Goal: Share content: Share content

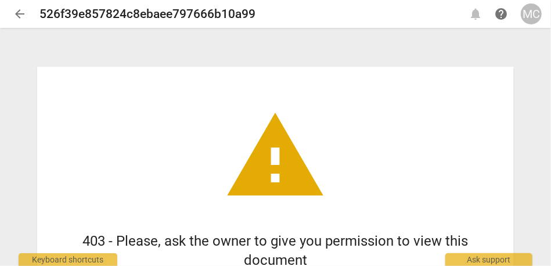
click at [17, 11] on span "arrow_back" at bounding box center [20, 14] width 14 height 14
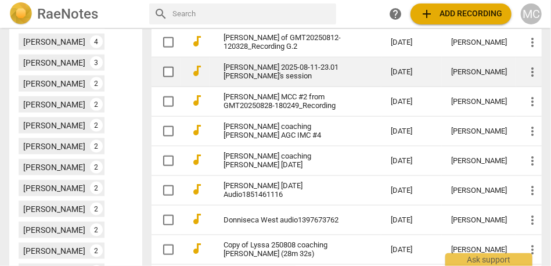
scroll to position [582, 0]
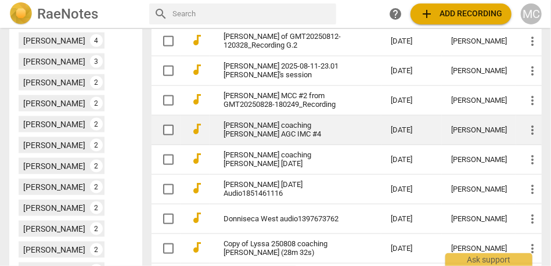
click at [254, 134] on link "[PERSON_NAME] coaching [PERSON_NAME] AGC IMC #4" at bounding box center [287, 129] width 126 height 17
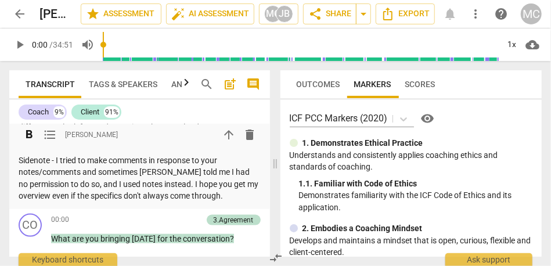
scroll to position [539, 0]
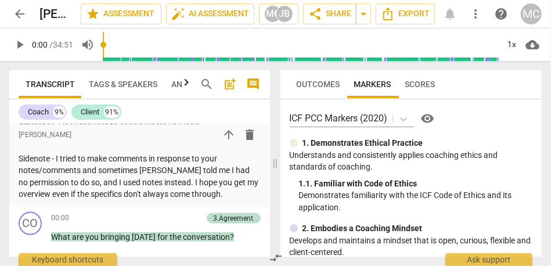
click at [17, 14] on span "arrow_back" at bounding box center [20, 14] width 14 height 14
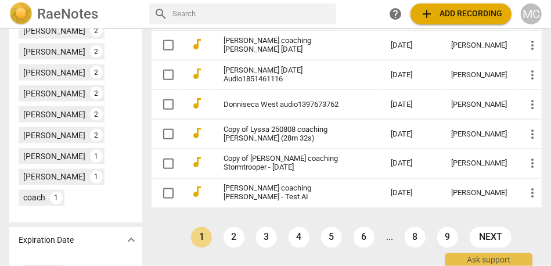
scroll to position [735, 0]
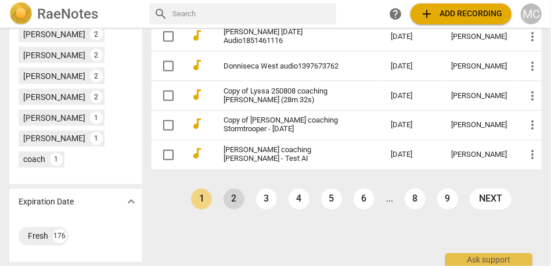
click at [233, 191] on link "2" at bounding box center [234, 199] width 21 height 21
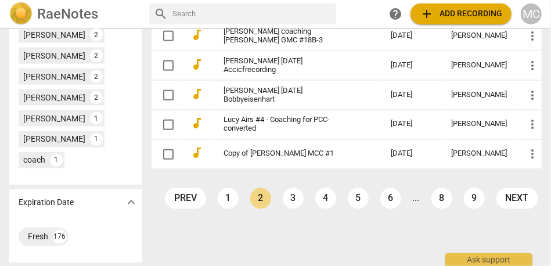
scroll to position [735, 0]
click at [292, 202] on link "3" at bounding box center [293, 198] width 21 height 21
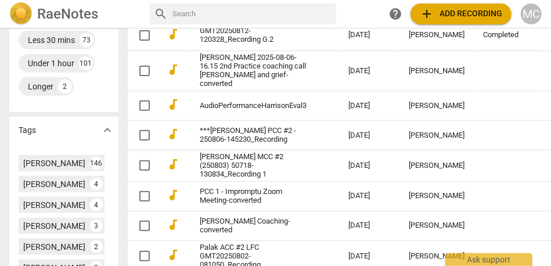
scroll to position [450, 0]
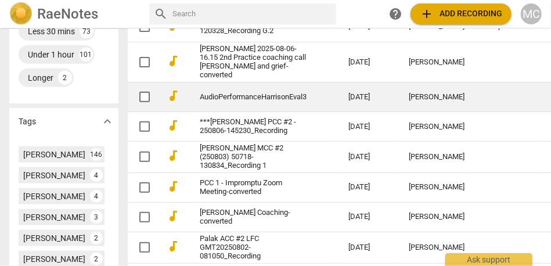
click at [238, 93] on link "AudioPerformanceHarrisonEval3" at bounding box center [253, 97] width 107 height 9
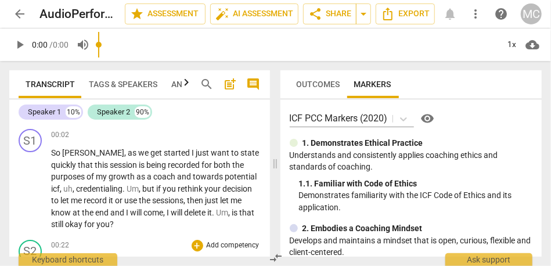
scroll to position [80, 0]
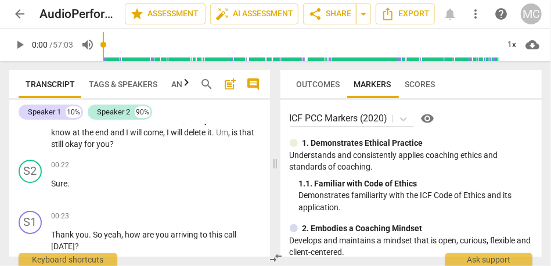
click at [19, 22] on button "arrow_back" at bounding box center [19, 13] width 21 height 21
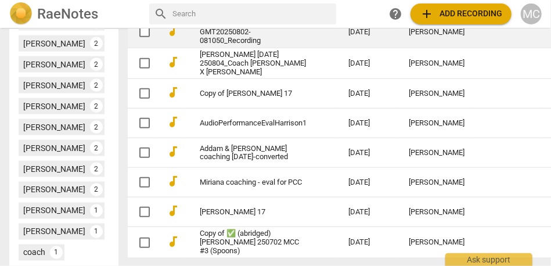
scroll to position [707, 0]
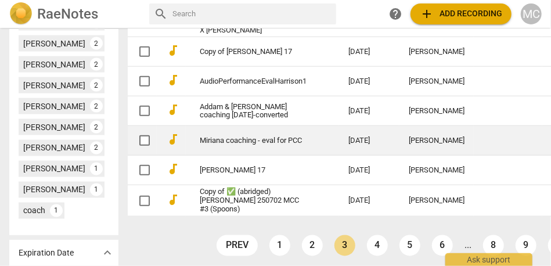
click at [254, 145] on link "Miriana coaching - eval for PCC" at bounding box center [253, 141] width 107 height 9
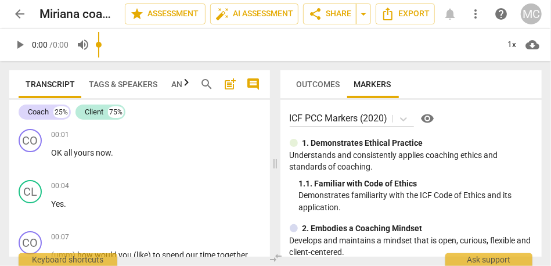
scroll to position [93, 0]
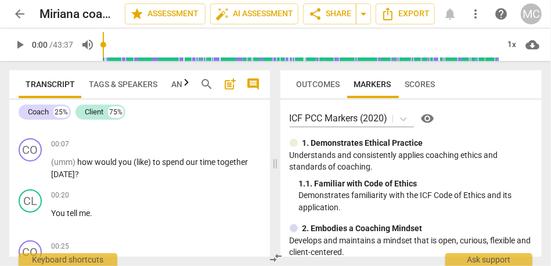
click at [20, 12] on span "arrow_back" at bounding box center [20, 14] width 14 height 14
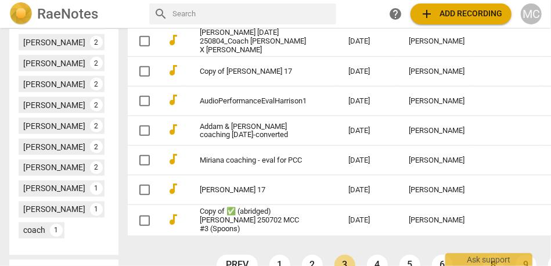
scroll to position [762, 0]
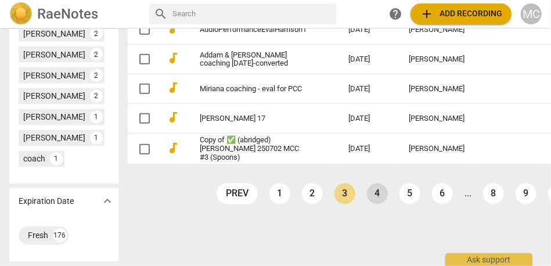
click at [367, 205] on link "4" at bounding box center [377, 194] width 21 height 21
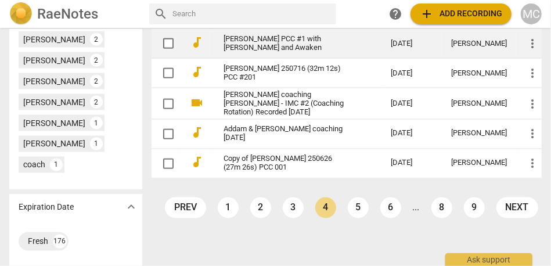
scroll to position [735, 0]
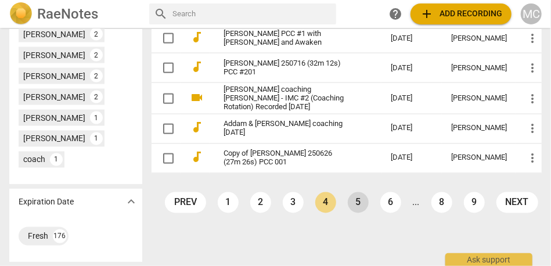
click at [348, 213] on link "5" at bounding box center [358, 202] width 21 height 21
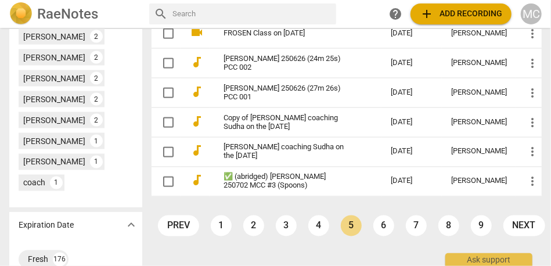
scroll to position [713, 0]
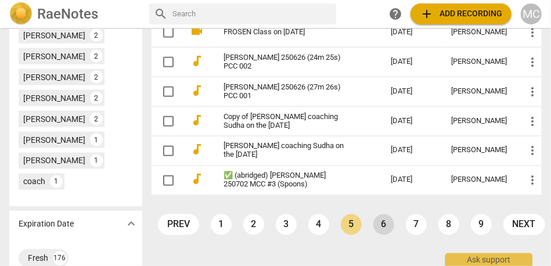
click at [384, 235] on link "6" at bounding box center [384, 224] width 21 height 21
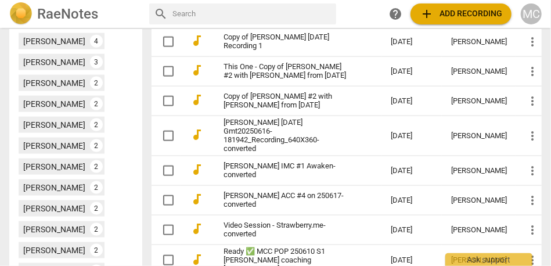
scroll to position [735, 0]
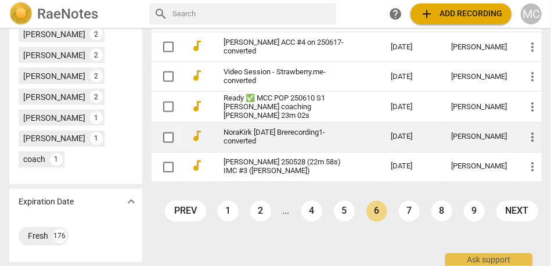
click at [259, 146] on link "NoraKirk [DATE] Brerecording1-converted" at bounding box center [287, 137] width 126 height 17
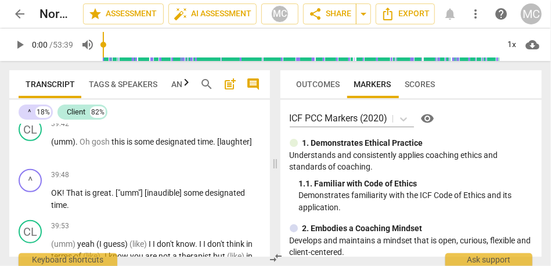
scroll to position [7126, 0]
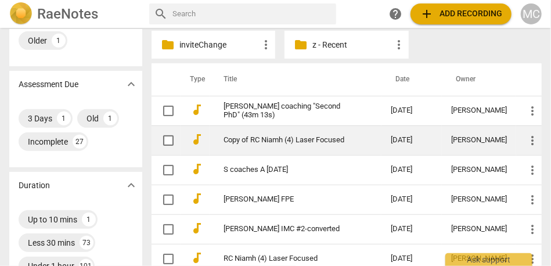
scroll to position [217, 0]
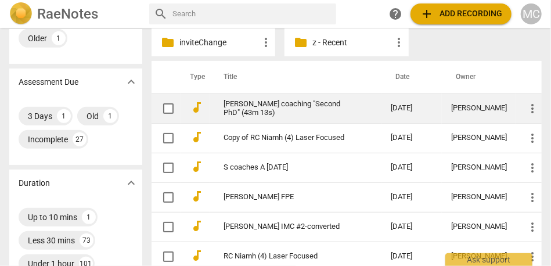
click at [274, 107] on link "[PERSON_NAME] coaching "Second PhD" (43m 13s)" at bounding box center [287, 108] width 126 height 17
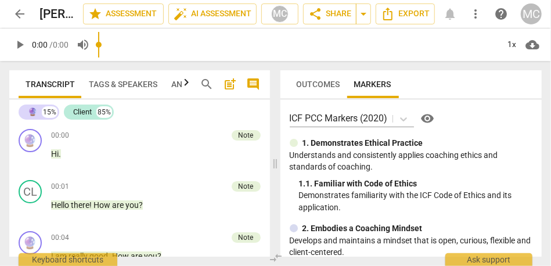
click at [405, 89] on div "Outcomes Markers" at bounding box center [411, 84] width 243 height 28
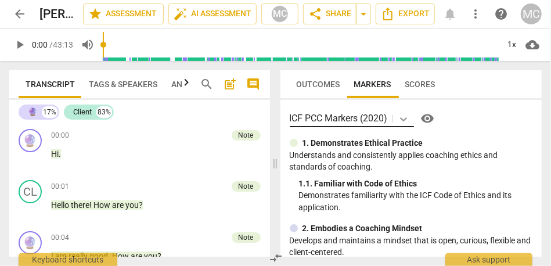
click at [404, 0] on body "arrow_back Matthew coaching "Second PhD" (43m 13s) edit star Assessment auto_fi…" at bounding box center [275, 0] width 551 height 0
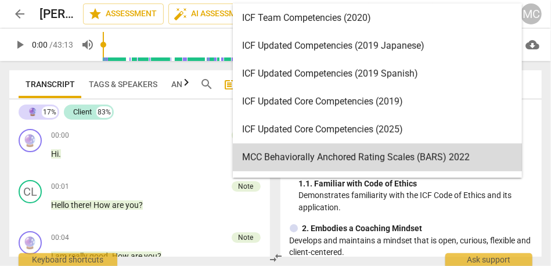
scroll to position [169, 0]
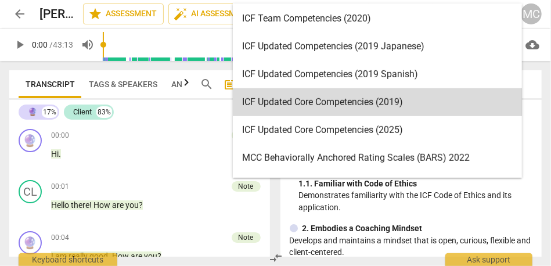
click at [350, 132] on div "ICF Updated Core Competencies (2025)" at bounding box center [377, 130] width 289 height 28
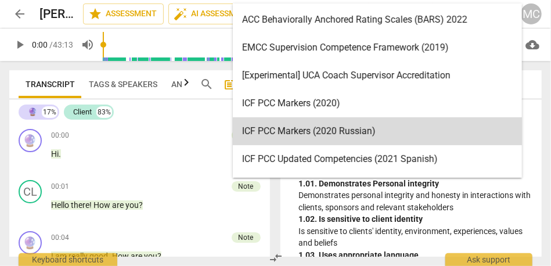
click at [474, 0] on body "arrow_back Matthew coaching "Second PhD" (43m 13s) edit star Assessment auto_fi…" at bounding box center [275, 0] width 551 height 0
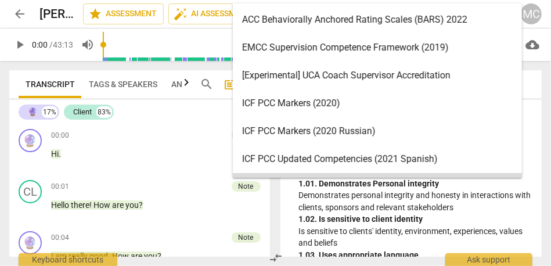
click at [390, 205] on p "Demonstrates personal integrity and honesty in interactions with clients, spons…" at bounding box center [416, 201] width 234 height 24
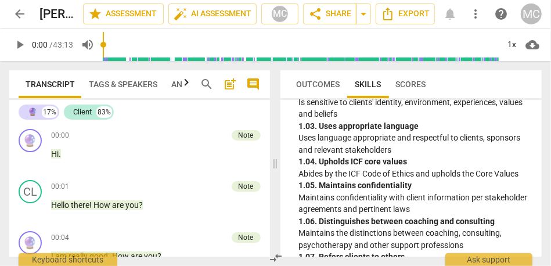
scroll to position [0, 0]
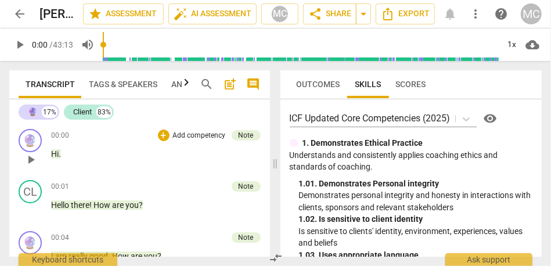
click at [206, 136] on p "Add competency" at bounding box center [199, 136] width 55 height 10
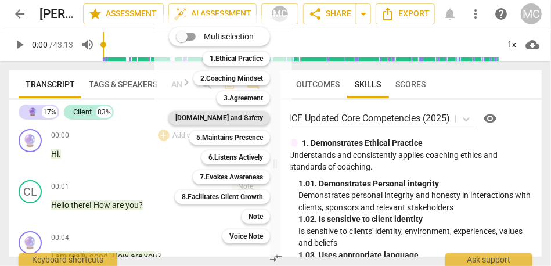
click at [230, 119] on b "[DOMAIN_NAME] and Safety" at bounding box center [220, 118] width 88 height 14
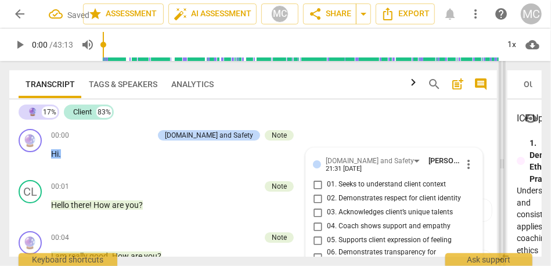
drag, startPoint x: 253, startPoint y: 161, endPoint x: 502, endPoint y: 173, distance: 249.0
click at [502, 173] on span at bounding box center [502, 163] width 7 height 205
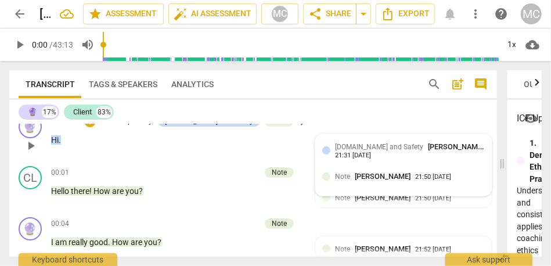
click at [365, 150] on span "[DOMAIN_NAME] and Safety" at bounding box center [379, 147] width 88 height 8
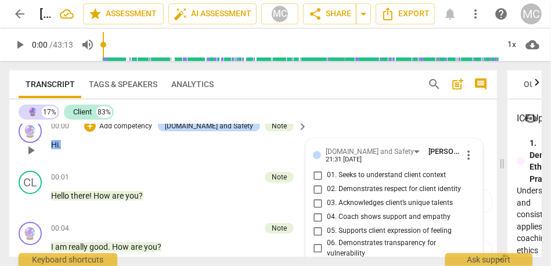
scroll to position [9, 0]
click at [463, 153] on span "more_vert" at bounding box center [469, 156] width 14 height 14
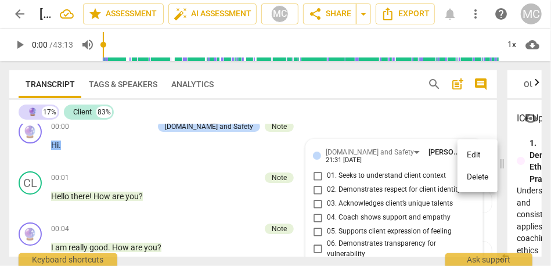
click at [477, 184] on li "Delete" at bounding box center [478, 177] width 40 height 22
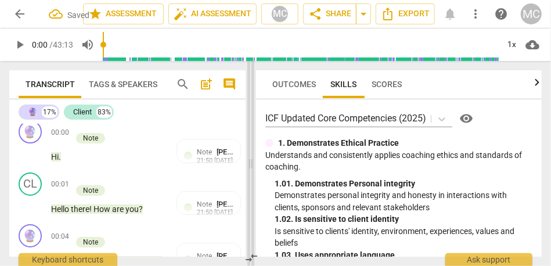
drag, startPoint x: 501, startPoint y: 164, endPoint x: 248, endPoint y: 168, distance: 252.8
click at [248, 168] on span at bounding box center [251, 163] width 7 height 205
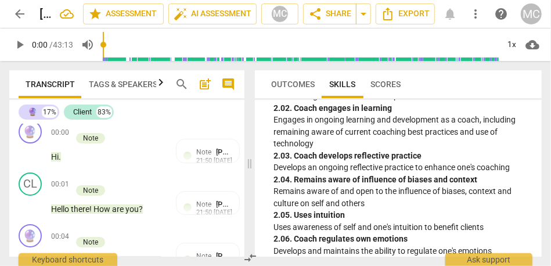
scroll to position [0, 0]
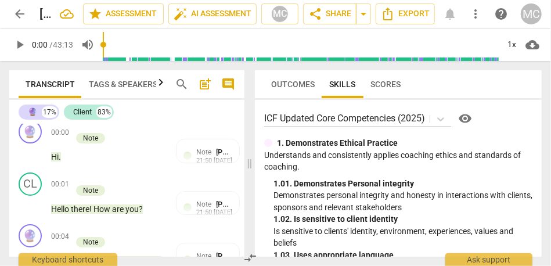
click at [19, 16] on span "arrow_back" at bounding box center [20, 14] width 14 height 14
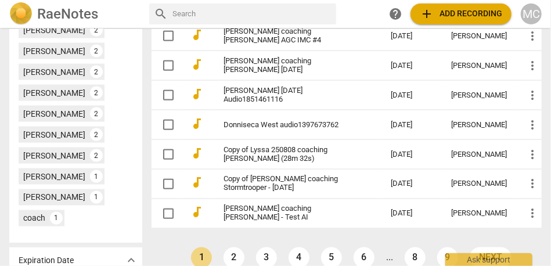
scroll to position [678, 0]
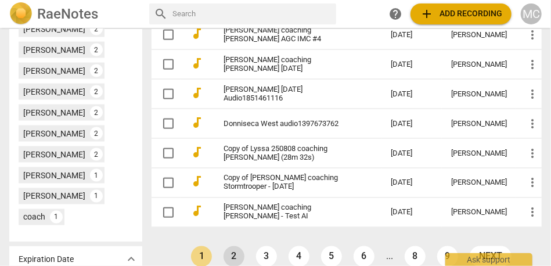
click at [234, 255] on link "2" at bounding box center [234, 256] width 21 height 21
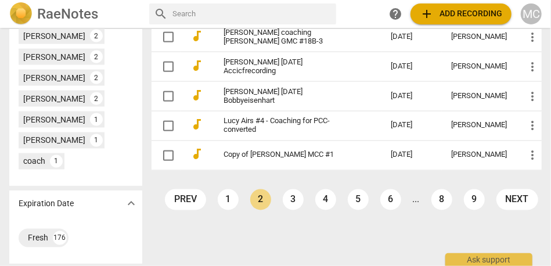
scroll to position [735, 0]
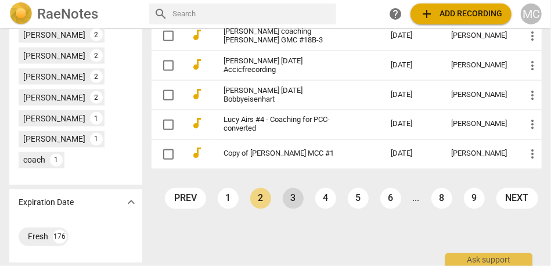
click at [294, 199] on link "3" at bounding box center [293, 198] width 21 height 21
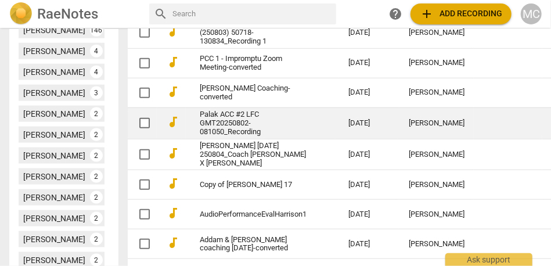
scroll to position [575, 0]
click at [217, 119] on link "Palak ACC #2 LFC GMT20250802-081050_Recording" at bounding box center [253, 123] width 107 height 26
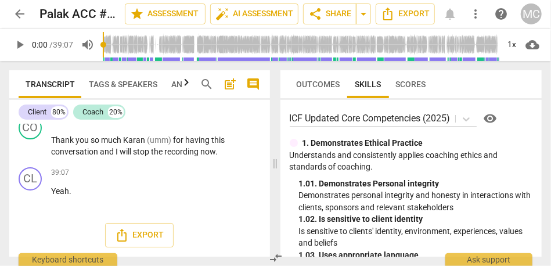
scroll to position [8371, 0]
click at [341, 8] on span "share Share" at bounding box center [330, 14] width 43 height 14
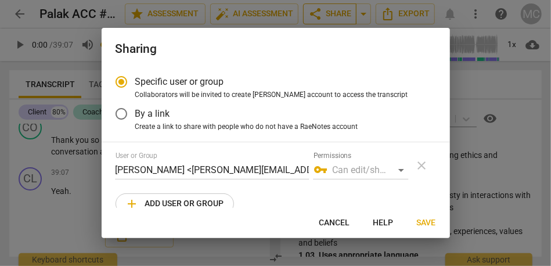
radio input "false"
click at [152, 120] on span "By a link" at bounding box center [152, 113] width 35 height 13
click at [135, 120] on input "By a link" at bounding box center [122, 114] width 28 height 28
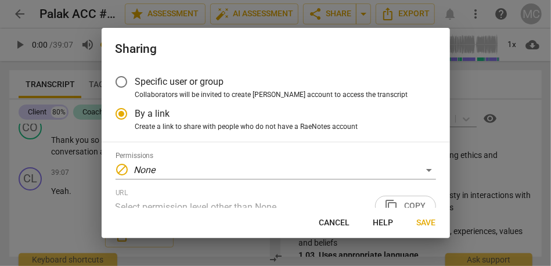
scroll to position [22, 0]
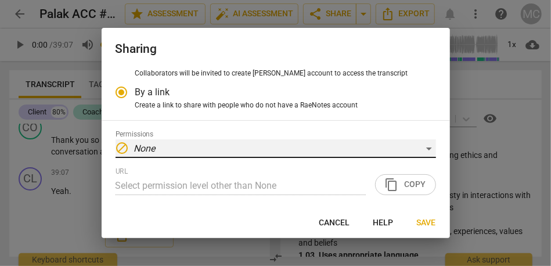
click at [200, 152] on div "block None" at bounding box center [276, 148] width 321 height 19
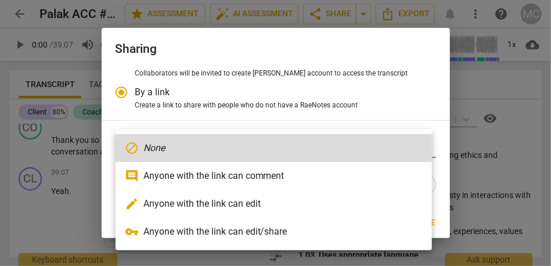
click at [248, 203] on li "edit Anyone with the link can edit" at bounding box center [274, 204] width 317 height 28
radio input "false"
type input "https://app.raenotes.com/meeting/563b9e4215a0433b9c838f15e11ad6d7"
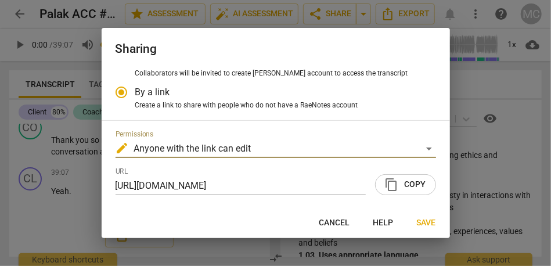
click at [415, 188] on span "content_copy Copy" at bounding box center [405, 185] width 41 height 14
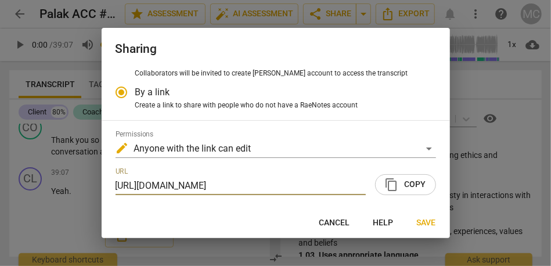
click at [429, 220] on span "Save" at bounding box center [426, 223] width 19 height 12
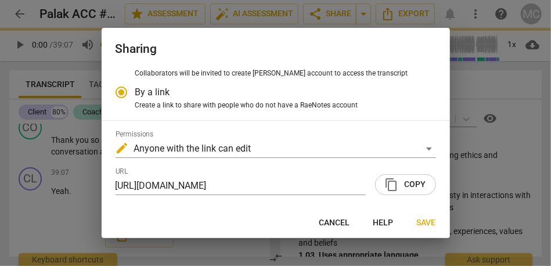
radio input "false"
